Goal: Transaction & Acquisition: Purchase product/service

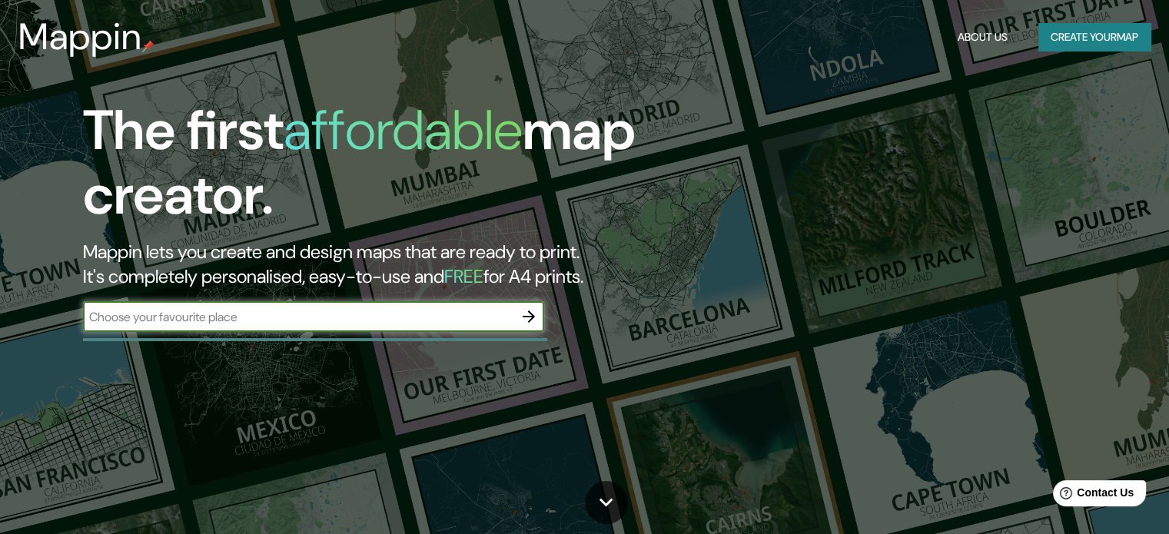
click at [531, 320] on icon "button" at bounding box center [528, 316] width 18 height 18
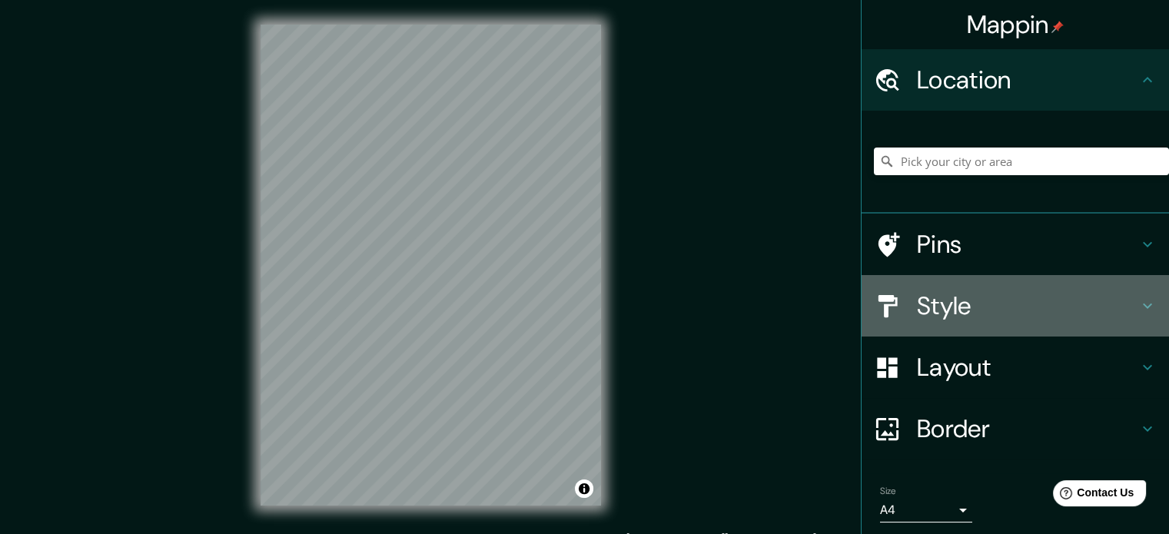
click at [991, 317] on h4 "Style" at bounding box center [1027, 305] width 221 height 31
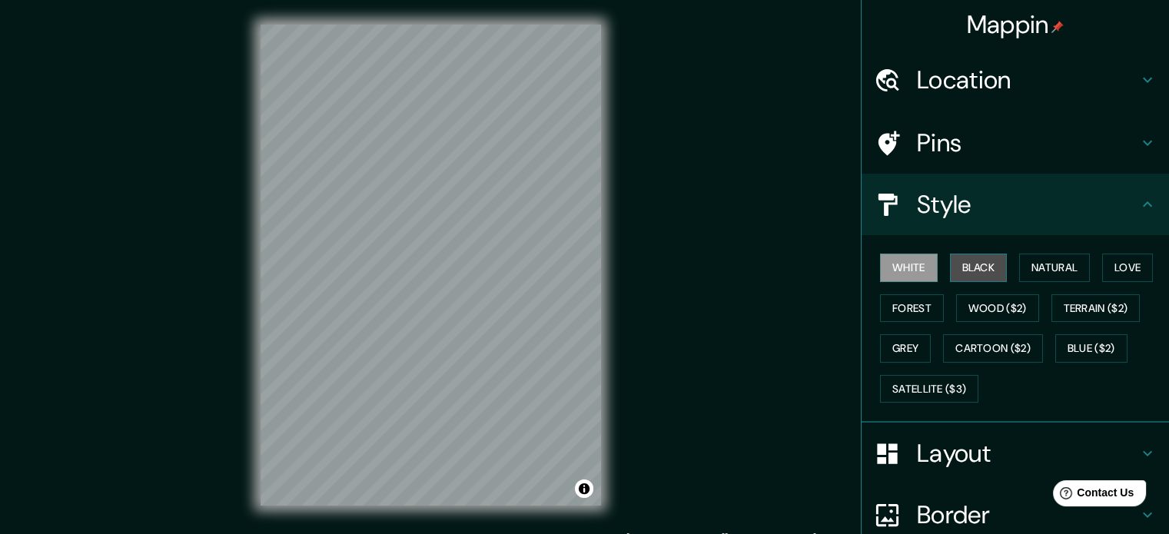
click at [964, 275] on button "Black" at bounding box center [979, 268] width 58 height 28
click at [919, 267] on button "White" at bounding box center [909, 268] width 58 height 28
click at [1036, 270] on button "Natural" at bounding box center [1054, 268] width 71 height 28
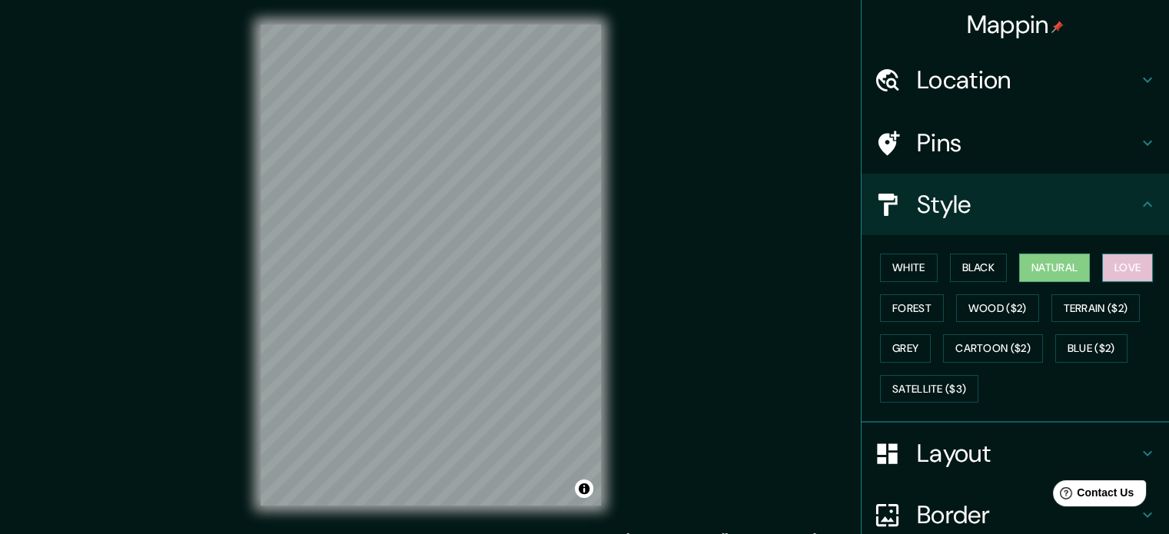
click at [1125, 261] on button "Love" at bounding box center [1127, 268] width 51 height 28
click at [903, 313] on button "Forest" at bounding box center [912, 308] width 64 height 28
click at [1069, 262] on button "Natural" at bounding box center [1054, 268] width 71 height 28
click at [897, 343] on button "Grey" at bounding box center [905, 348] width 51 height 28
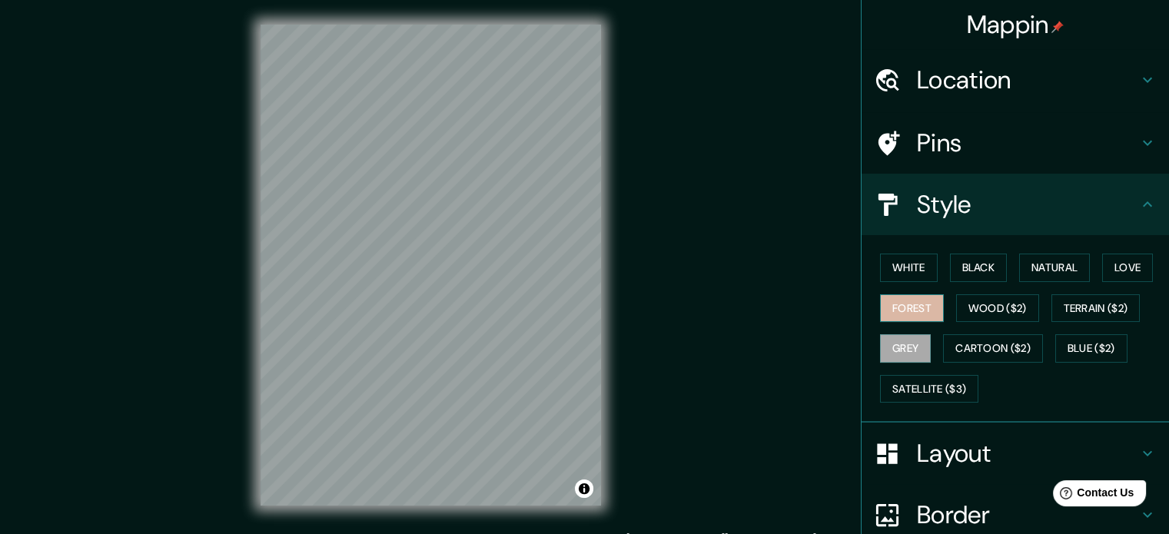
click at [916, 311] on button "Forest" at bounding box center [912, 308] width 64 height 28
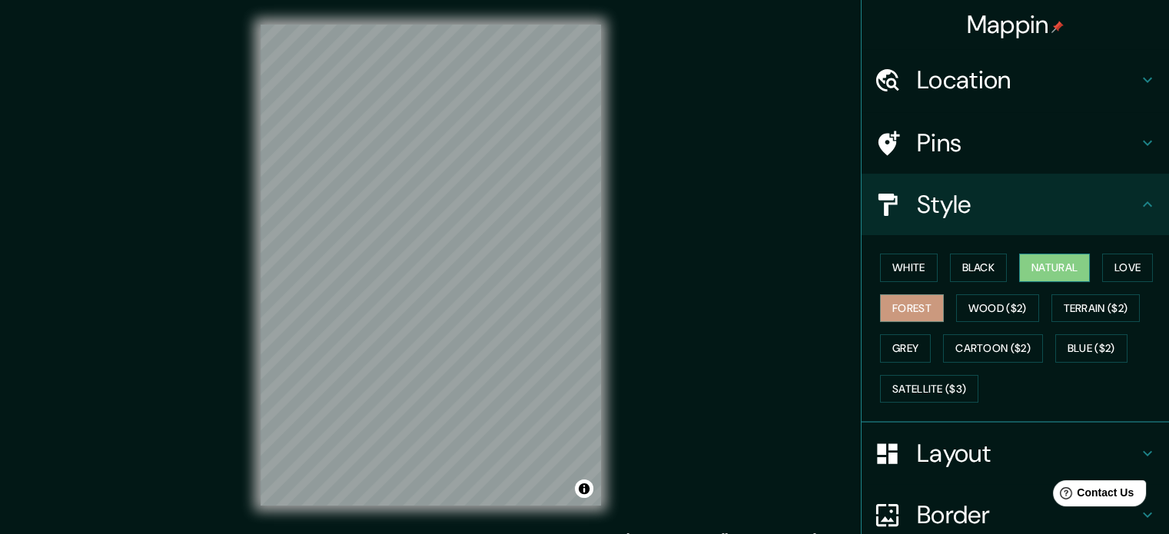
click at [1051, 265] on button "Natural" at bounding box center [1054, 268] width 71 height 28
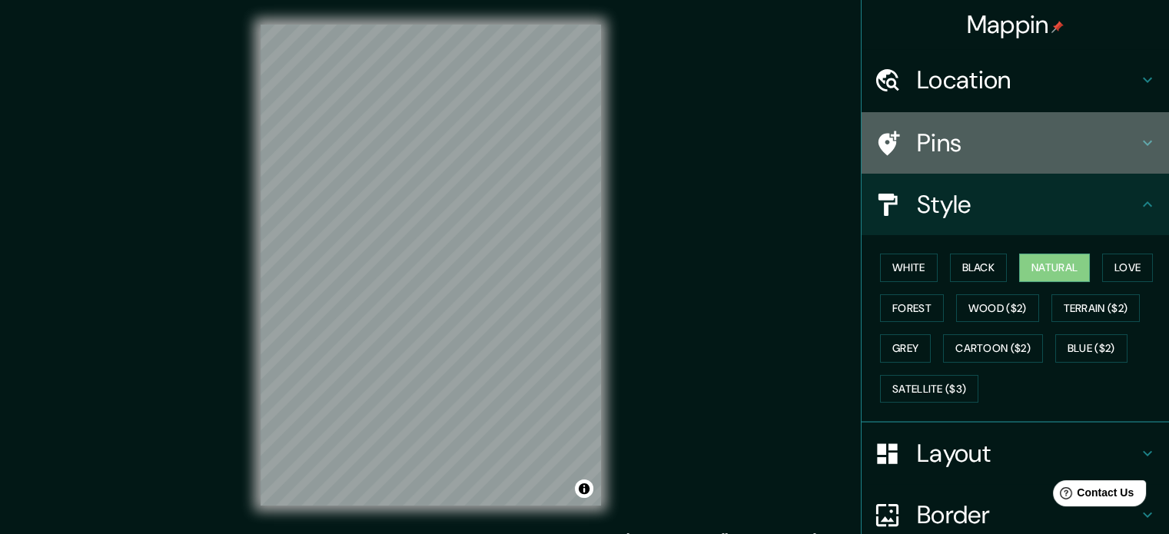
click at [1138, 146] on icon at bounding box center [1147, 143] width 18 height 18
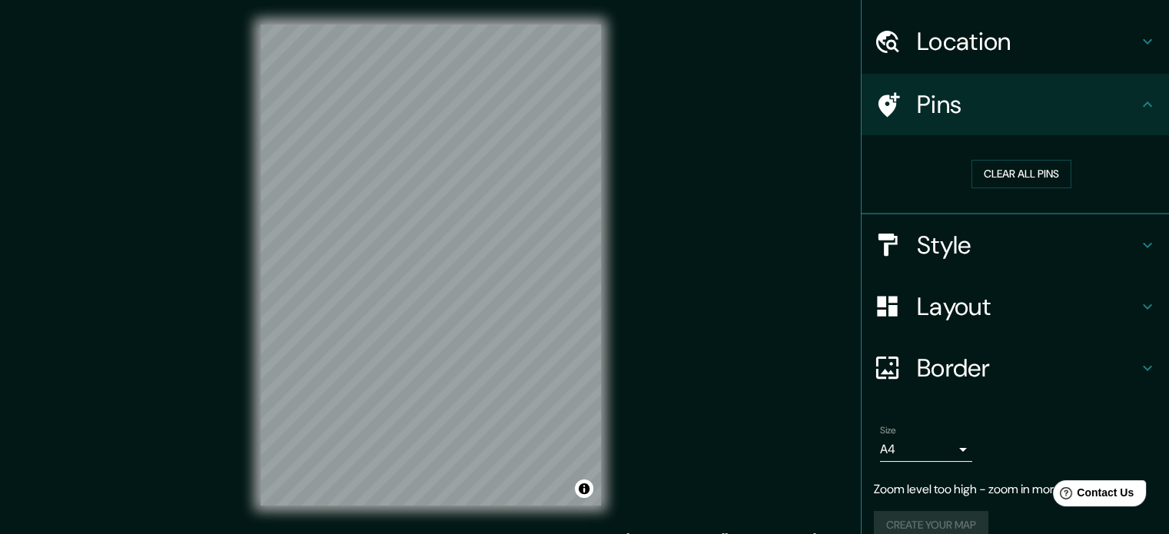
scroll to position [60, 0]
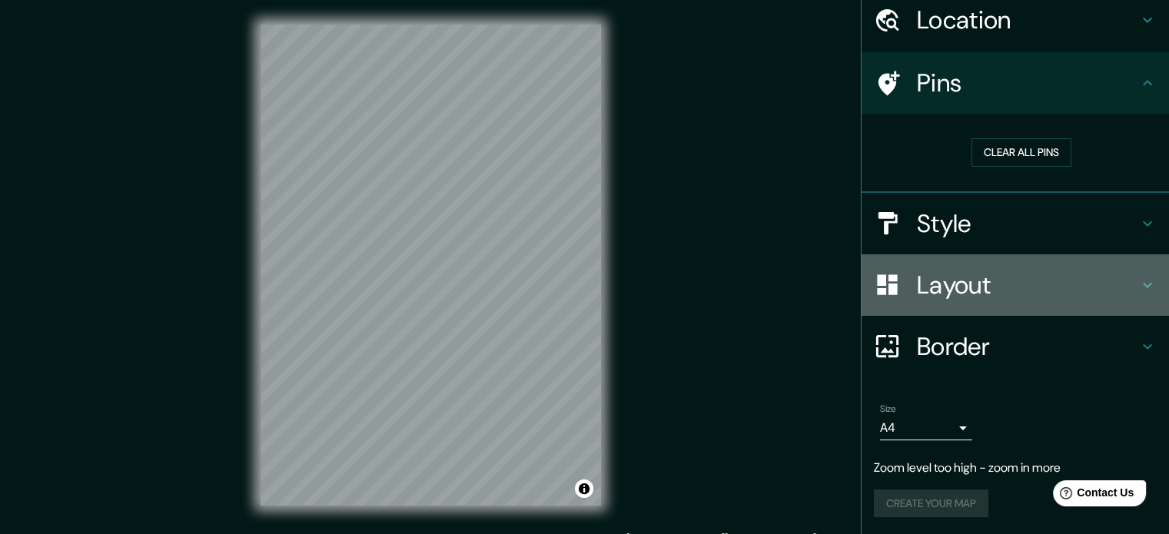
click at [964, 277] on h4 "Layout" at bounding box center [1027, 285] width 221 height 31
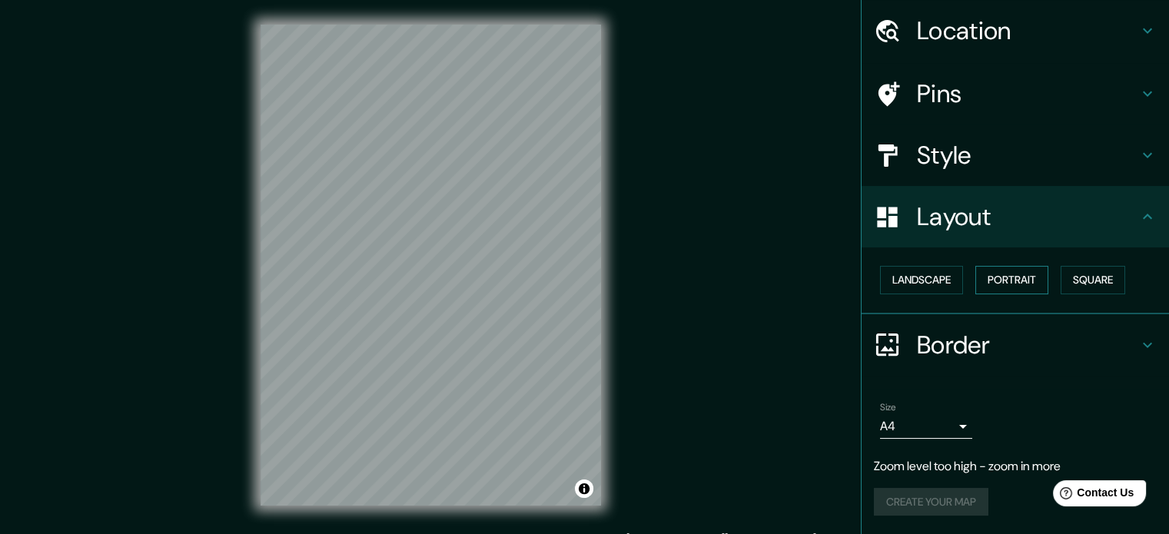
scroll to position [48, 0]
click at [923, 279] on button "Landscape" at bounding box center [921, 281] width 83 height 28
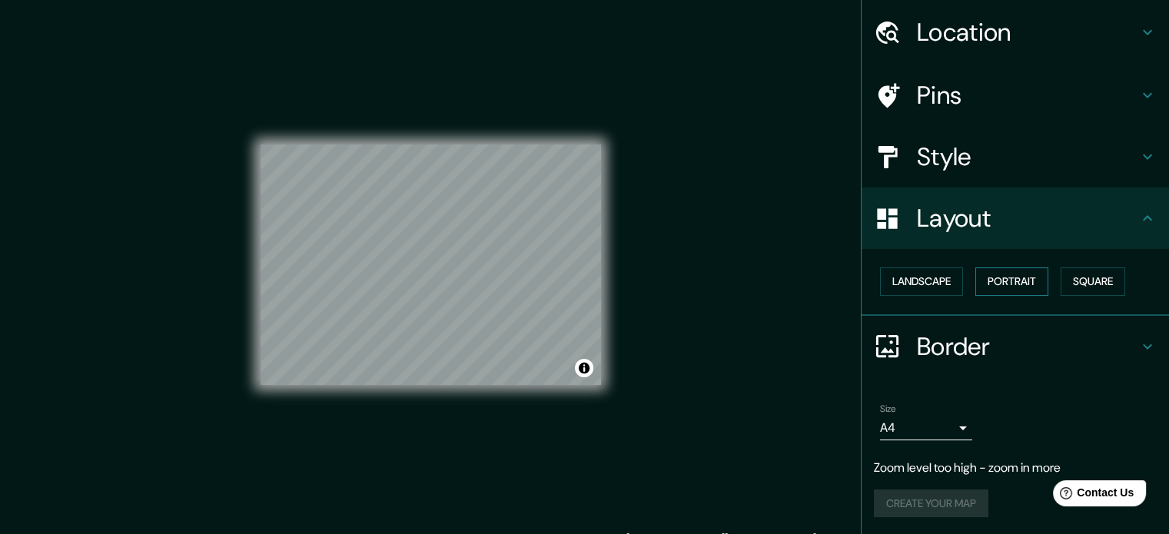
click at [996, 275] on button "Portrait" at bounding box center [1011, 281] width 73 height 28
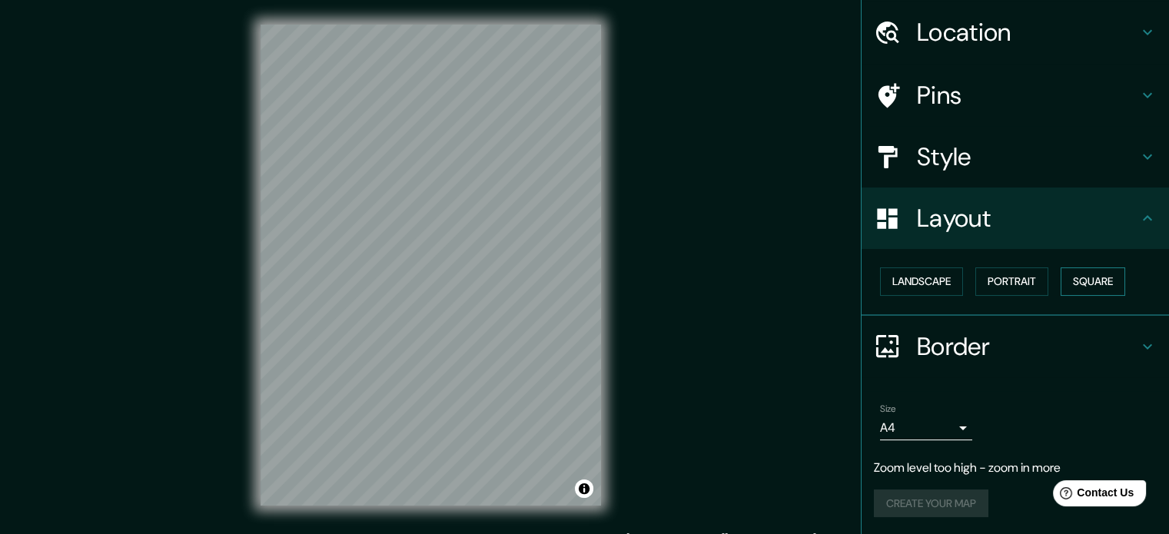
click at [1086, 282] on button "Square" at bounding box center [1092, 281] width 65 height 28
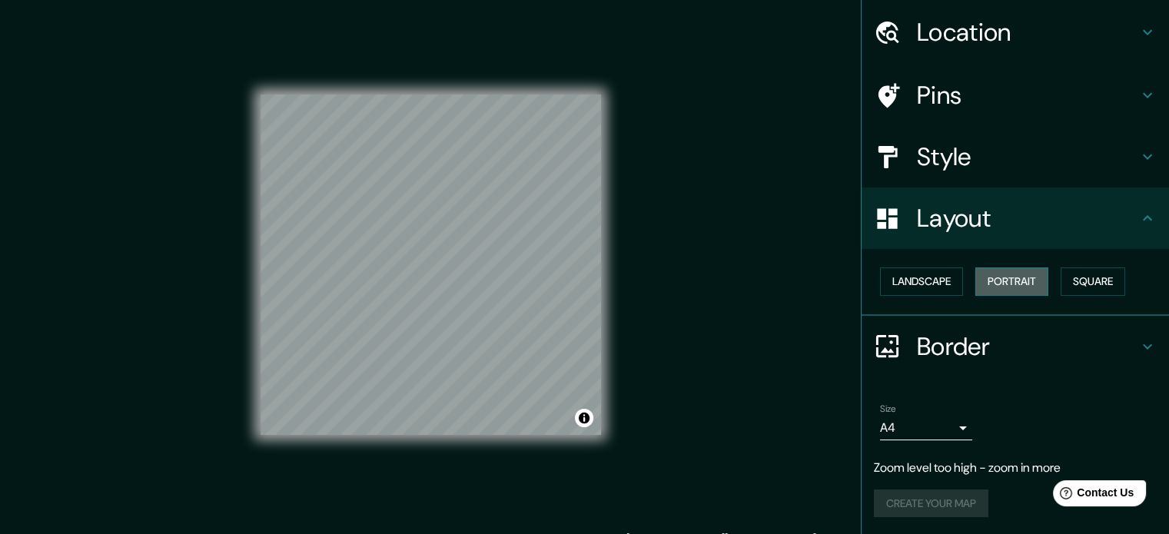
click at [1007, 282] on button "Portrait" at bounding box center [1011, 281] width 73 height 28
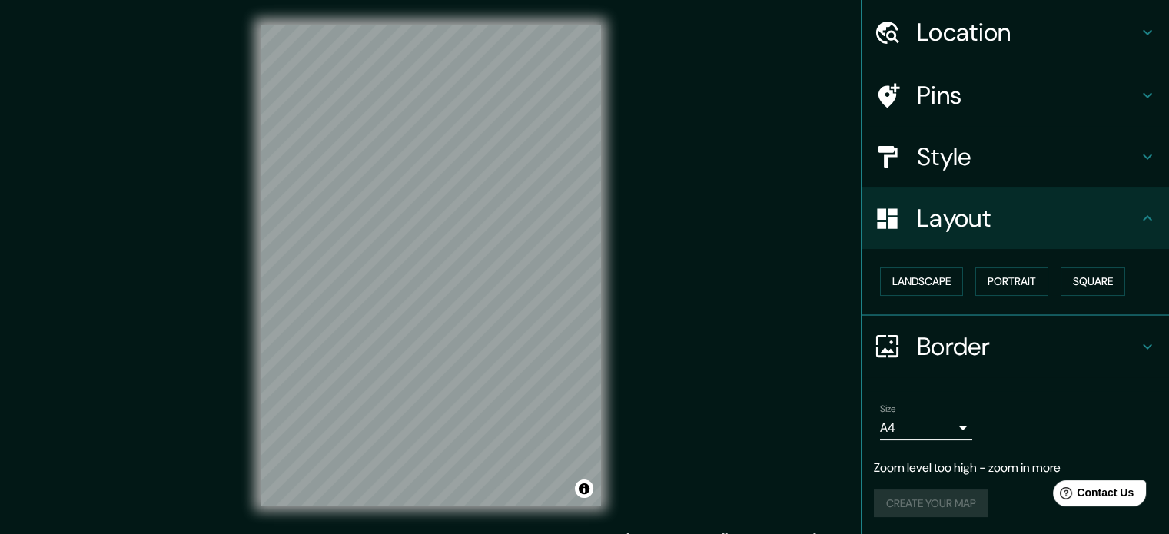
scroll to position [20, 0]
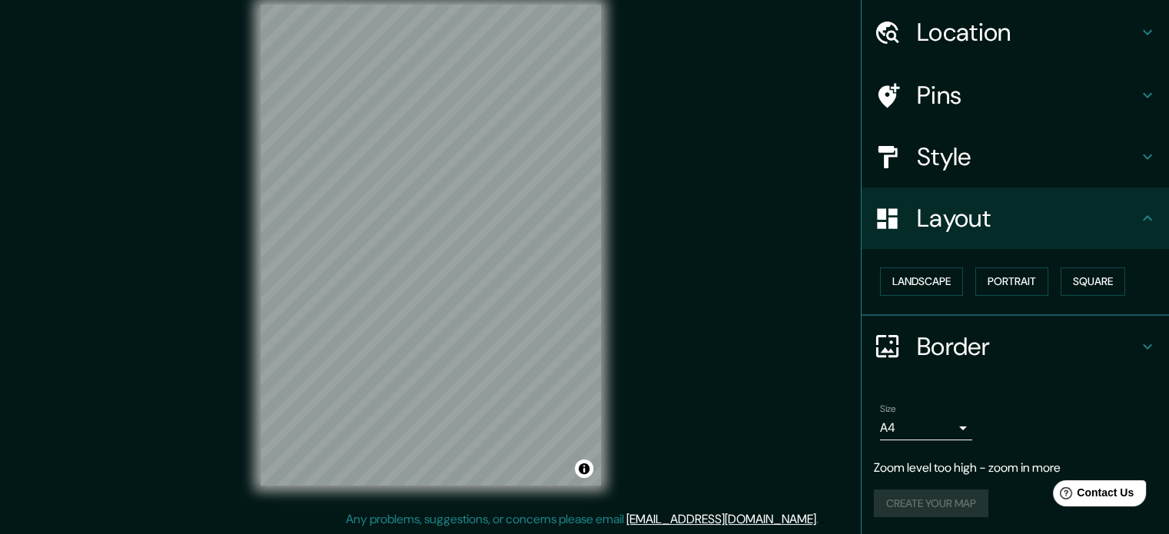
click at [948, 423] on body "Mappin Location Pins Style Layout Landscape Portrait Square Border Choose a bor…" at bounding box center [584, 247] width 1169 height 534
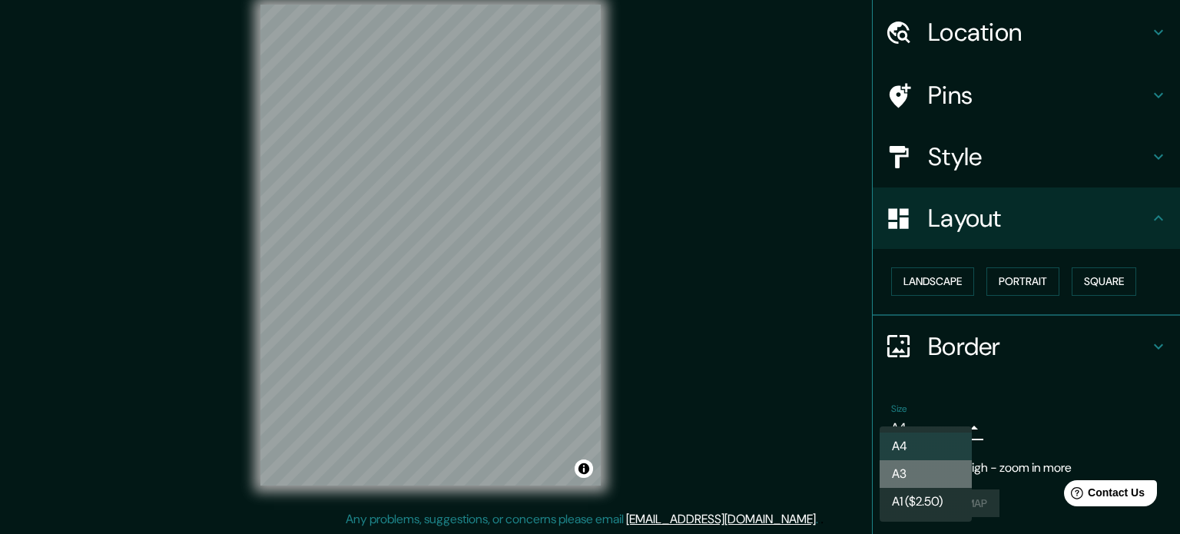
click at [941, 463] on li "A3" at bounding box center [926, 474] width 92 height 28
type input "a4"
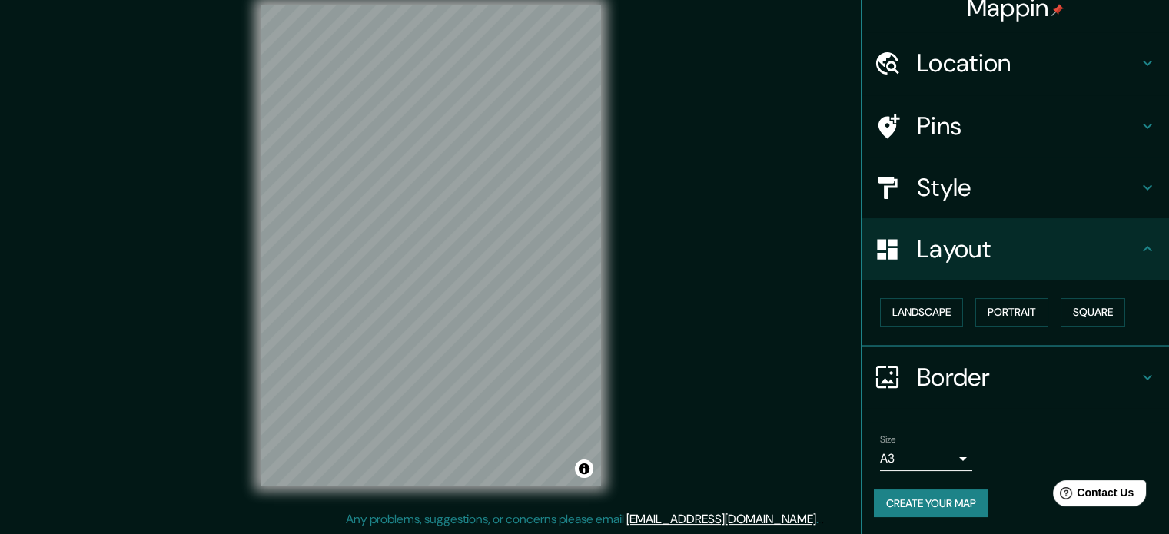
scroll to position [48, 0]
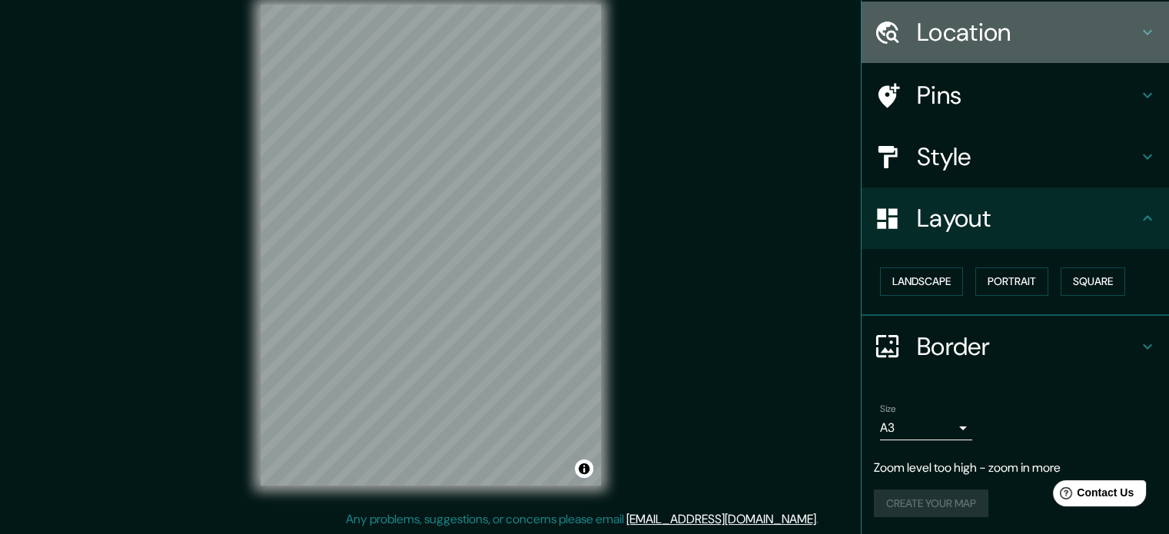
click at [974, 33] on h4 "Location" at bounding box center [1027, 32] width 221 height 31
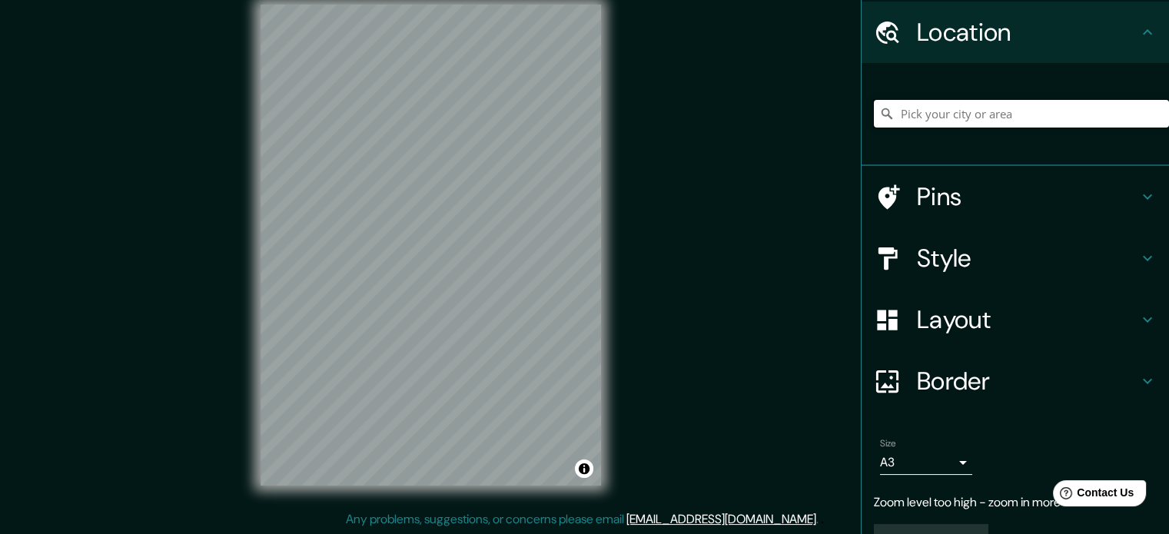
click at [967, 121] on input "Pick your city or area" at bounding box center [1021, 114] width 295 height 28
type input "[GEOGRAPHIC_DATA], [GEOGRAPHIC_DATA], [GEOGRAPHIC_DATA]"
click at [228, 200] on div "Mappin Location [GEOGRAPHIC_DATA], [GEOGRAPHIC_DATA], [GEOGRAPHIC_DATA] [GEOGRA…" at bounding box center [584, 257] width 1169 height 555
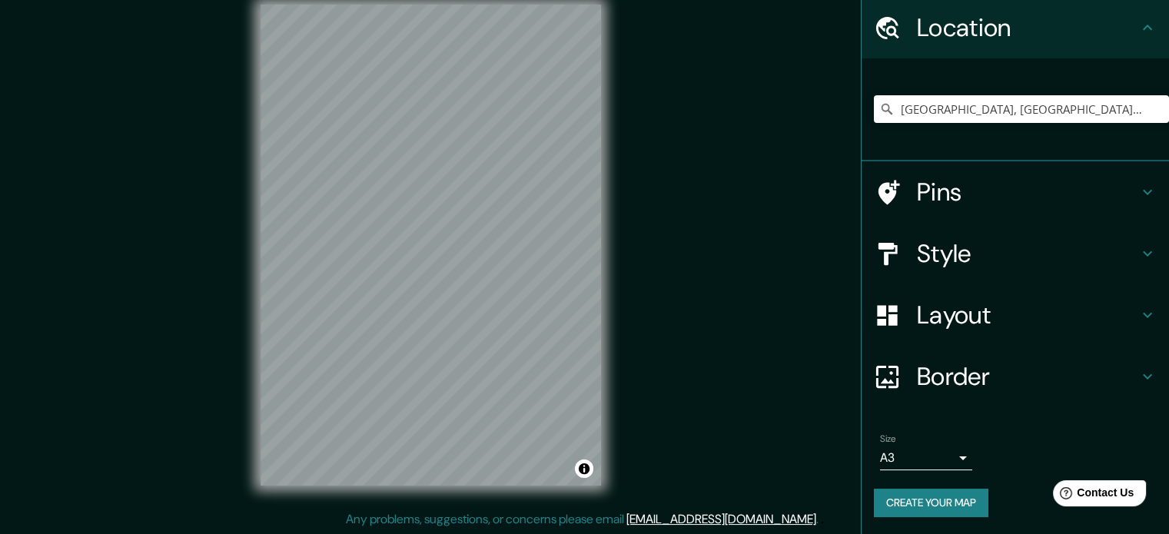
click at [667, 269] on div "Mappin Location [GEOGRAPHIC_DATA], [GEOGRAPHIC_DATA], [GEOGRAPHIC_DATA] [GEOGRA…" at bounding box center [584, 257] width 1169 height 555
